Goal: Connect with others: Establish contact or relationships with other users

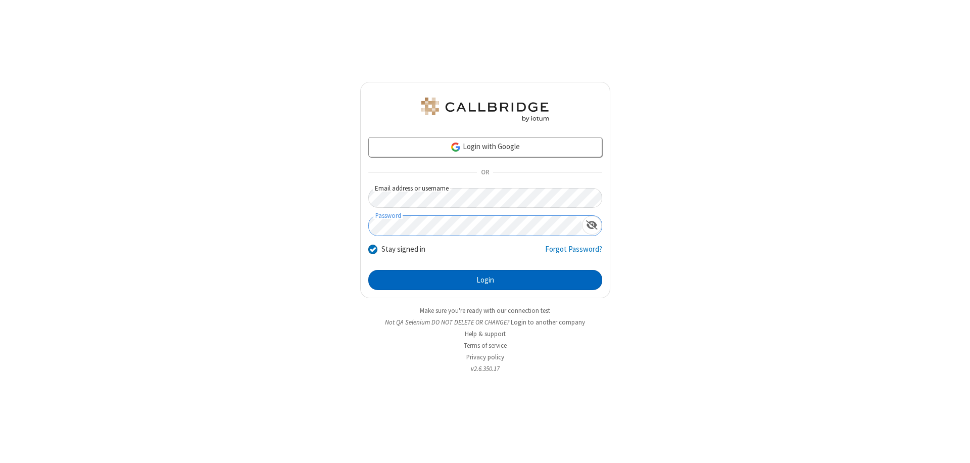
click at [485, 280] on button "Login" at bounding box center [485, 280] width 234 height 20
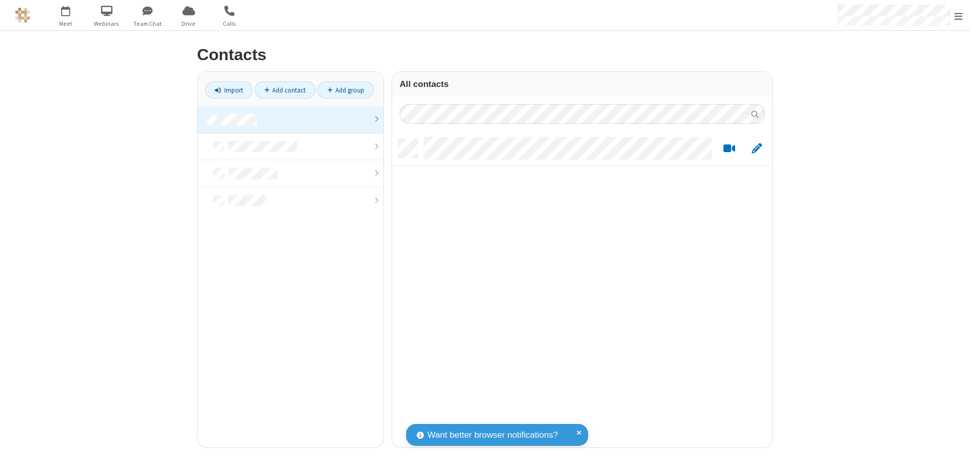
scroll to position [308, 373]
click at [290, 119] on link at bounding box center [290, 119] width 186 height 27
click at [285, 90] on link "Add contact" at bounding box center [285, 89] width 61 height 17
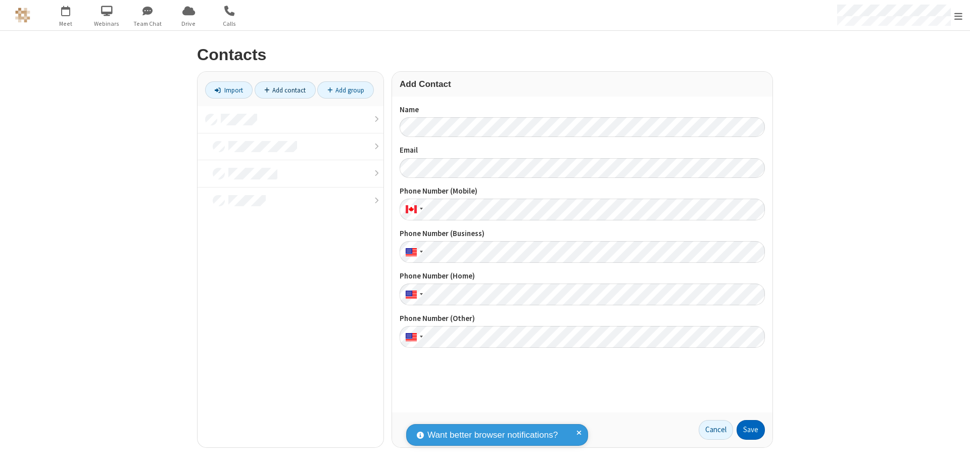
click at [750, 429] on button "Save" at bounding box center [750, 430] width 28 height 20
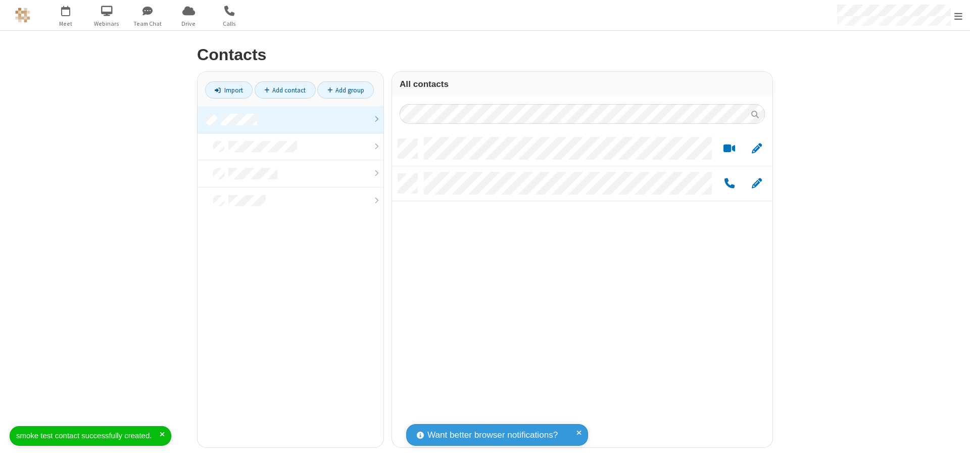
scroll to position [308, 373]
click at [285, 90] on link "Add contact" at bounding box center [285, 89] width 61 height 17
